Goal: Transaction & Acquisition: Purchase product/service

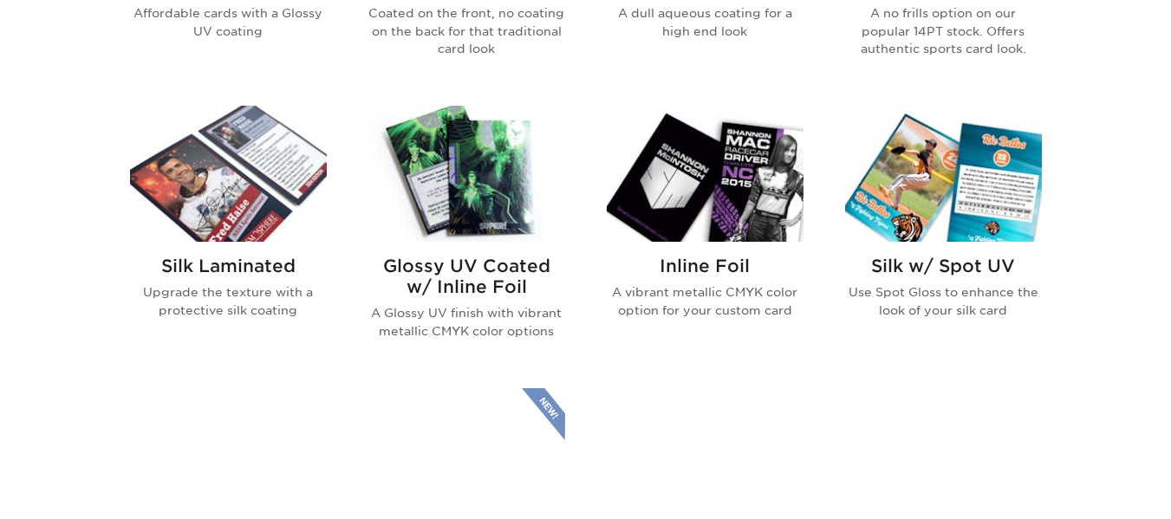
scroll to position [1050, 0]
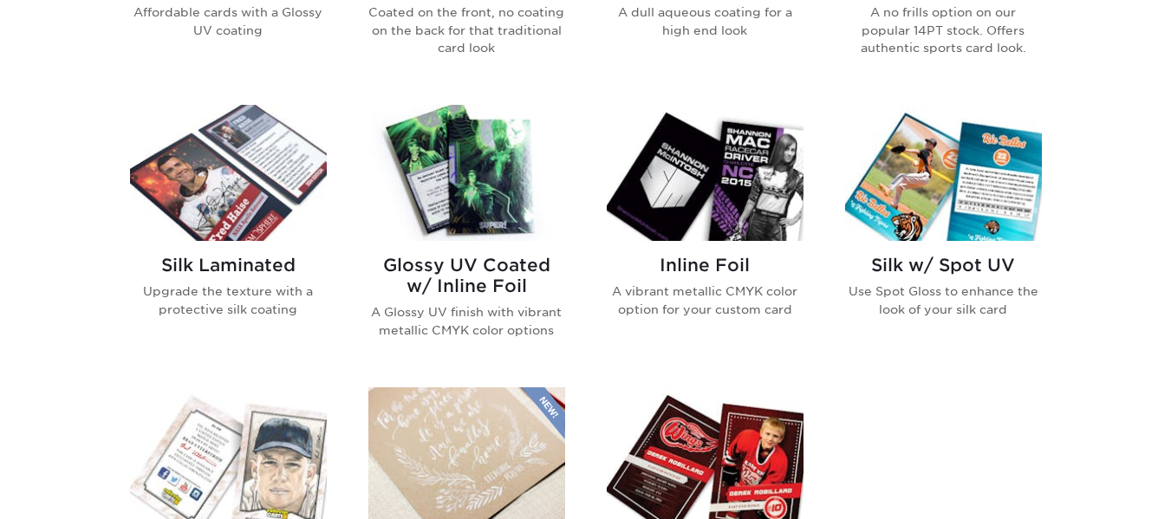
click at [451, 184] on img at bounding box center [466, 173] width 197 height 136
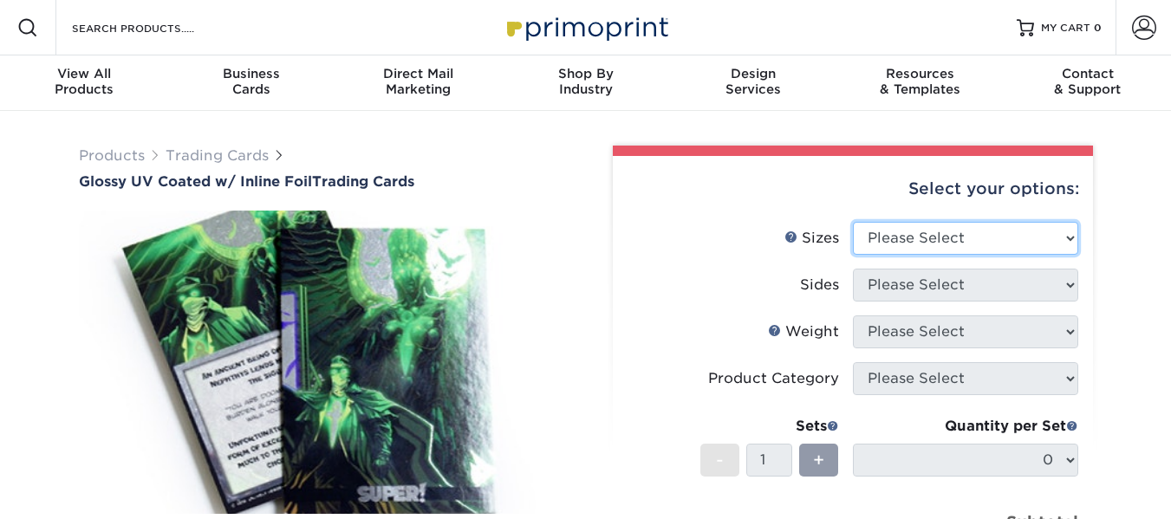
click at [921, 230] on select "Please Select 2.5" x 3.5"" at bounding box center [965, 238] width 225 height 33
select select "2.50x3.50"
click at [853, 222] on select "Please Select 2.5" x 3.5"" at bounding box center [965, 238] width 225 height 33
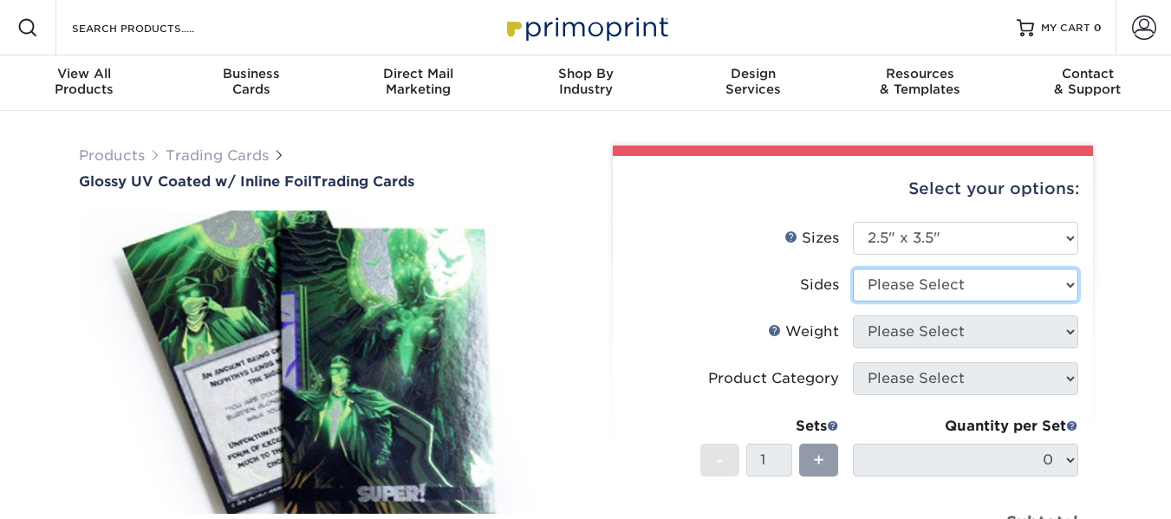
drag, startPoint x: 933, startPoint y: 292, endPoint x: 1043, endPoint y: 280, distance: 109.9
click at [1043, 280] on select "Please Select Print Both Sides - Foil Back Only Print Both Sides - Foil Both Si…" at bounding box center [965, 285] width 225 height 33
select select "e9e9dfb3-fba1-4d60-972c-fd9ca5904d33"
click at [853, 269] on select "Please Select Print Both Sides - Foil Back Only Print Both Sides - Foil Both Si…" at bounding box center [965, 285] width 225 height 33
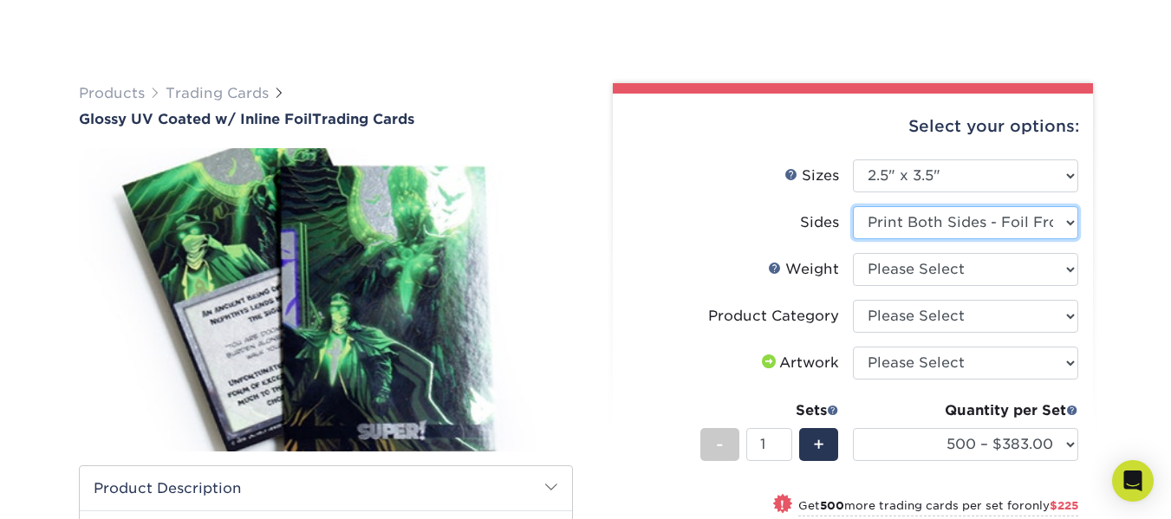
scroll to position [134, 0]
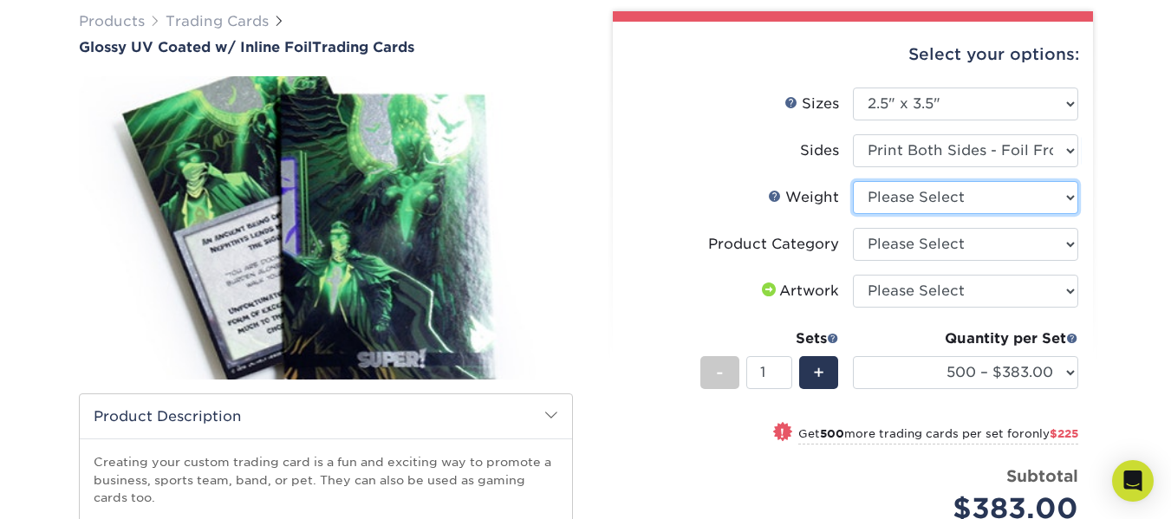
click at [1005, 209] on select "Please Select 16PT" at bounding box center [965, 197] width 225 height 33
select select "16PT"
click at [853, 181] on select "Please Select 16PT" at bounding box center [965, 197] width 225 height 33
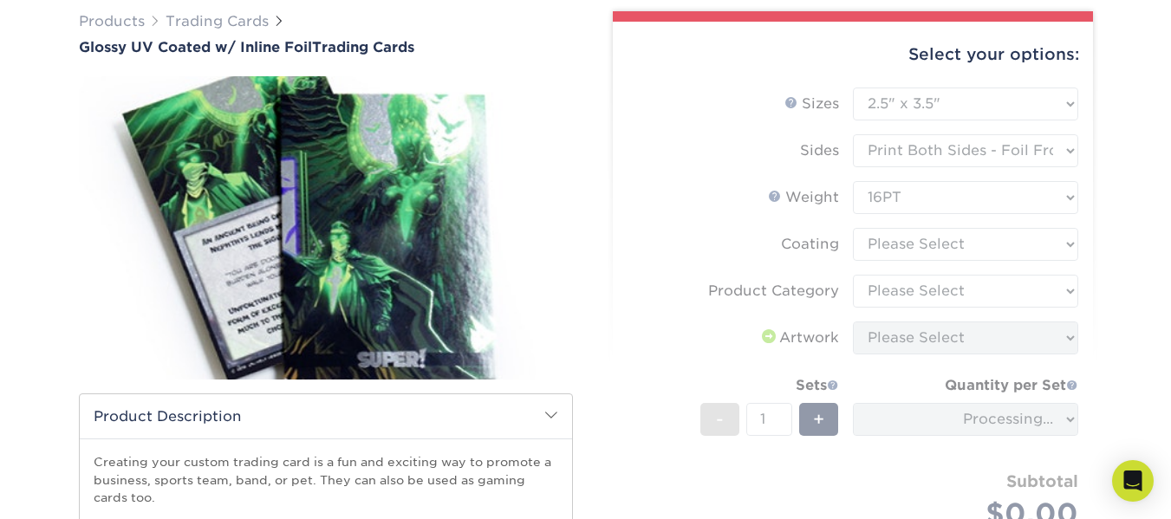
click at [954, 242] on form "Sizes Help Sizes Please Select 2.5" x 3.5" Sides Please Select 16PT - 1" at bounding box center [853, 329] width 452 height 483
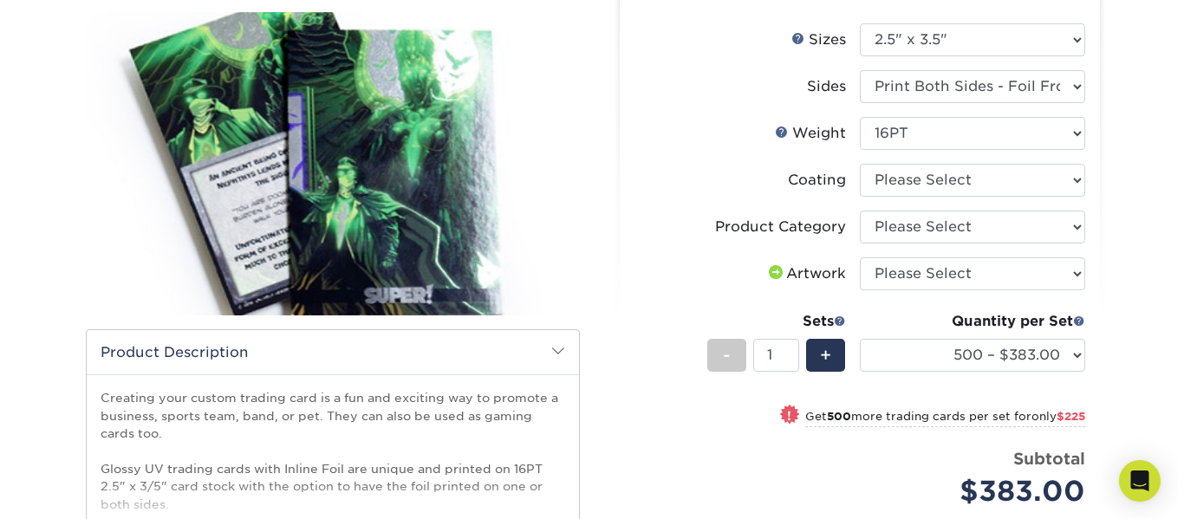
scroll to position [197, 0]
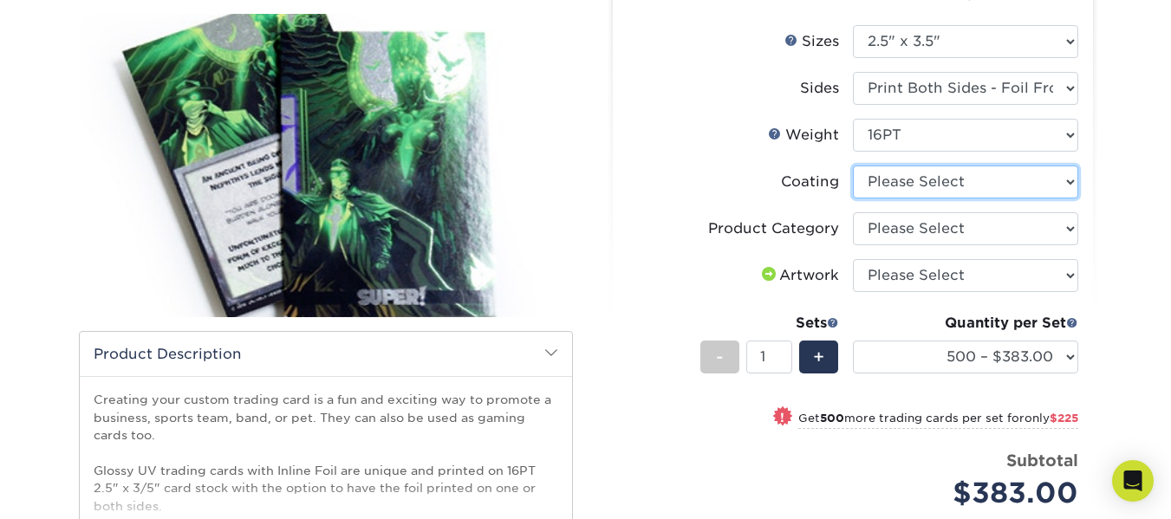
click at [956, 195] on select at bounding box center [965, 182] width 225 height 33
select select "ae367451-b2b8-45df-a344-0f05b6a12993"
click at [853, 166] on select at bounding box center [965, 182] width 225 height 33
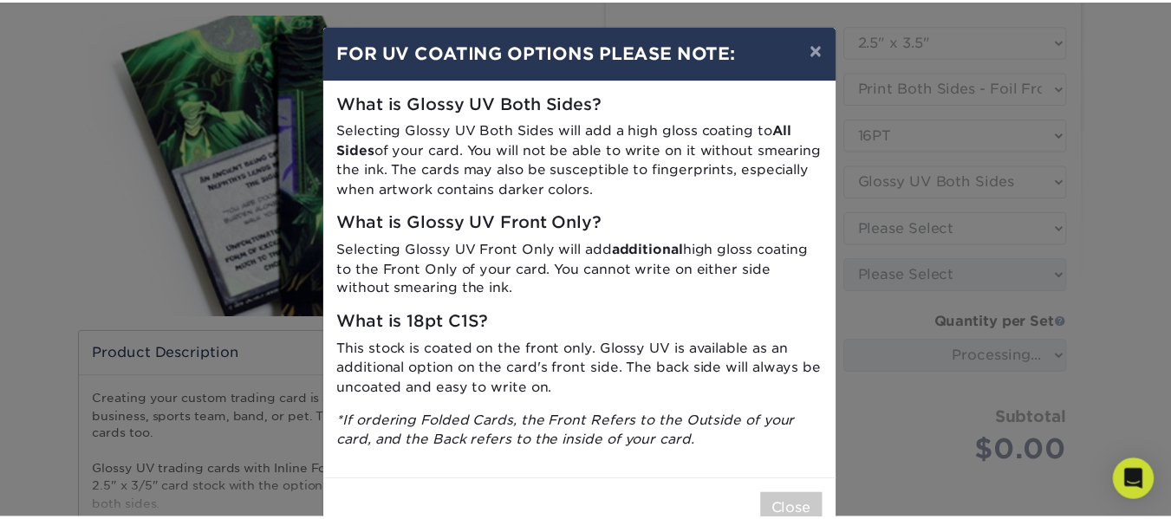
scroll to position [48, 0]
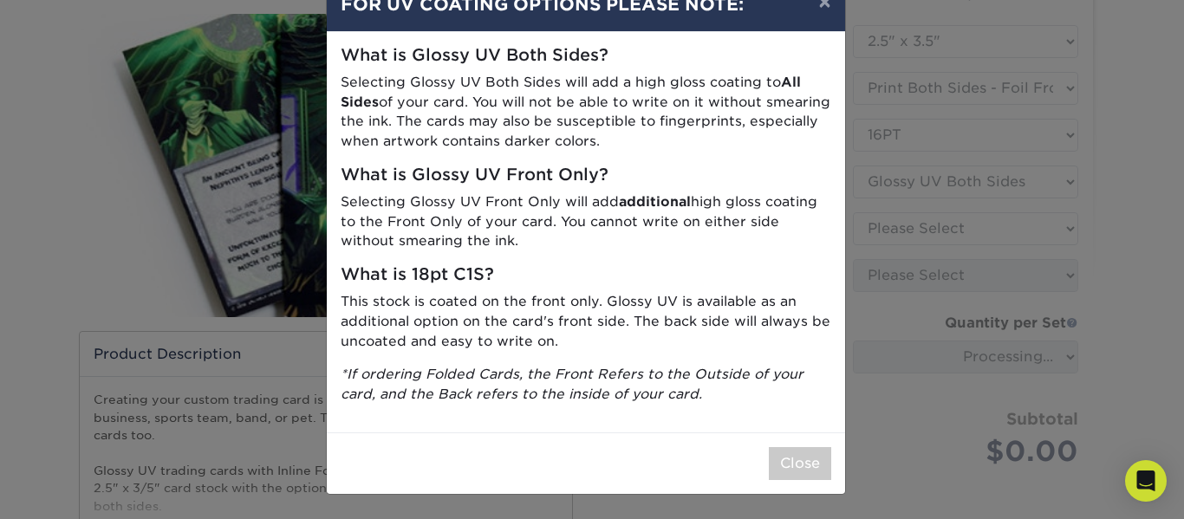
click at [793, 443] on div "Close" at bounding box center [586, 464] width 518 height 62
click at [881, 374] on div "× FOR UV COATING OPTIONS PLEASE NOTE: What is Glossy UV Both Sides? Selecting G…" at bounding box center [592, 259] width 1184 height 519
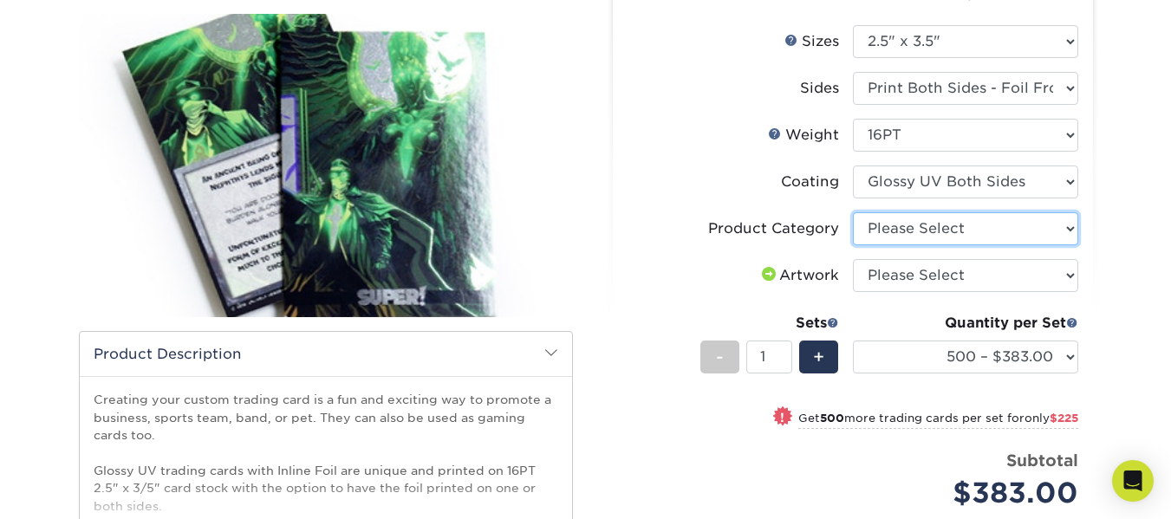
click at [966, 239] on select "Please Select Trading Cards" at bounding box center [965, 228] width 225 height 33
select select "c2f9bce9-36c2-409d-b101-c29d9d031e18"
click at [853, 212] on select "Please Select Trading Cards" at bounding box center [965, 228] width 225 height 33
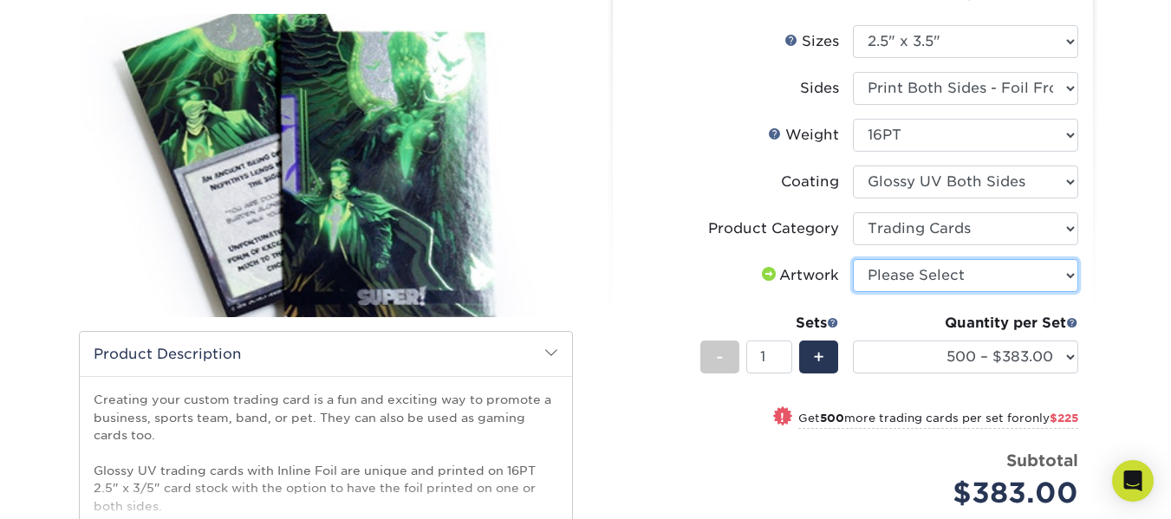
click at [972, 272] on select "Please Select I will upload files I need a design - $100" at bounding box center [965, 275] width 225 height 33
select select "upload"
click at [853, 259] on select "Please Select I will upload files I need a design - $100" at bounding box center [965, 275] width 225 height 33
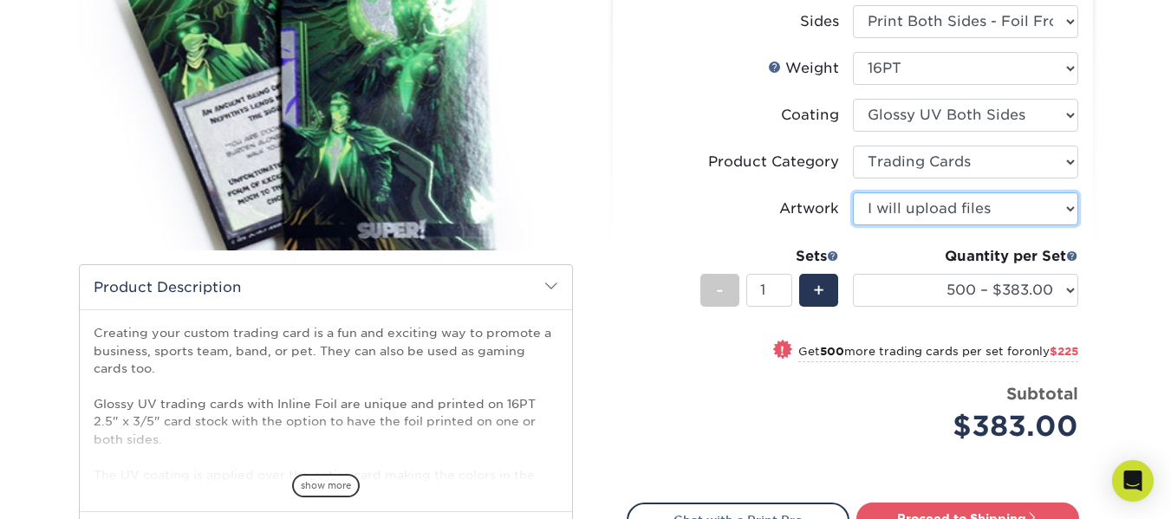
scroll to position [264, 0]
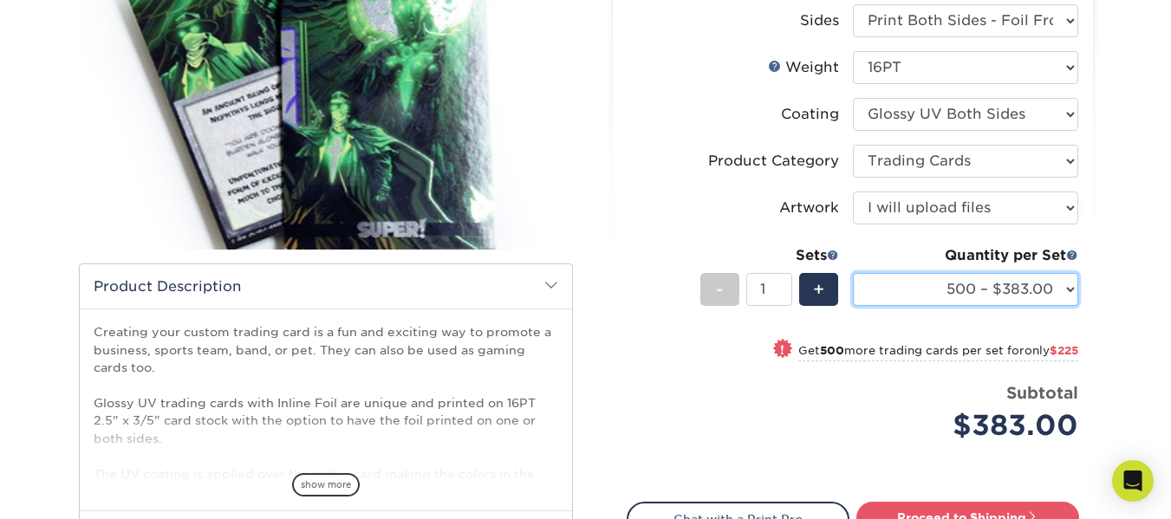
click at [936, 289] on select "500 – $383.00 1000 – $608.00 2500 – $883.00 5000 – $1252.00" at bounding box center [965, 289] width 225 height 33
click at [1114, 294] on div "Products Trading Cards Glossy UV Coated w/ Inline Foil Trading Cards /" at bounding box center [585, 282] width 1171 height 870
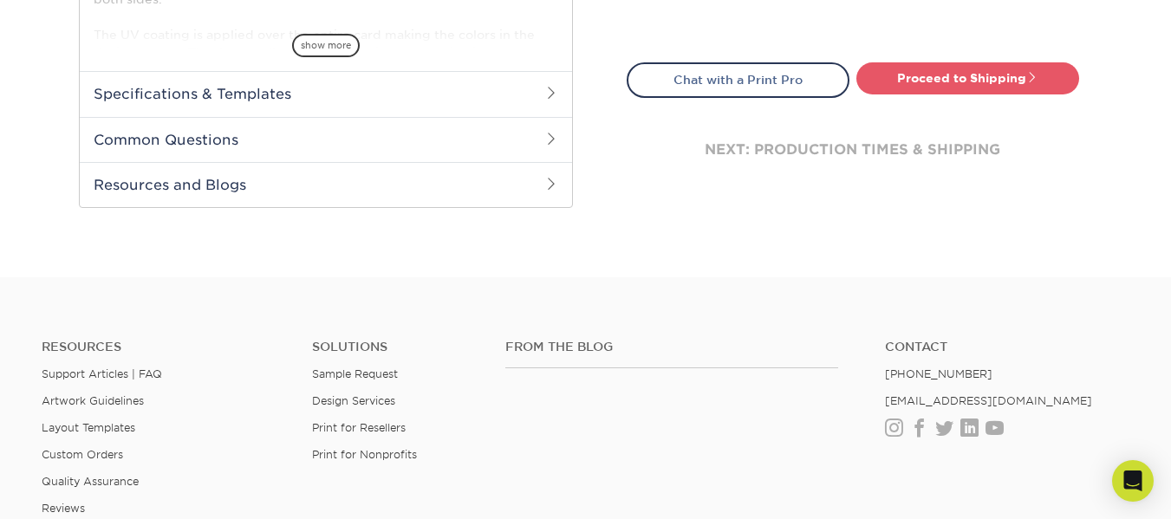
scroll to position [706, 0]
